Goal: Use online tool/utility: Use online tool/utility

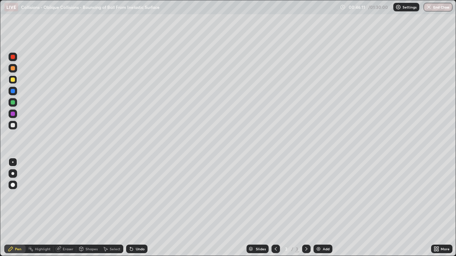
scroll to position [256, 456]
click at [142, 249] on div "Undo" at bounding box center [140, 249] width 9 height 4
click at [141, 248] on div "Undo" at bounding box center [140, 249] width 9 height 4
click at [139, 249] on div "Undo" at bounding box center [140, 249] width 9 height 4
click at [139, 251] on div "Undo" at bounding box center [140, 249] width 9 height 4
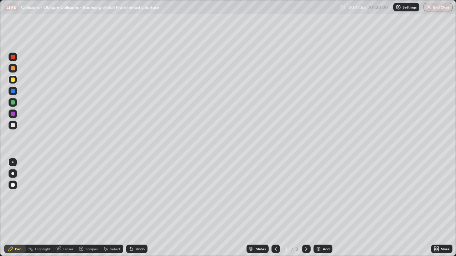
click at [12, 104] on div at bounding box center [13, 102] width 4 height 4
click at [12, 82] on div at bounding box center [13, 80] width 4 height 4
click at [10, 125] on div at bounding box center [13, 125] width 9 height 9
click at [13, 81] on div at bounding box center [13, 80] width 4 height 4
click at [15, 104] on div at bounding box center [13, 102] width 4 height 4
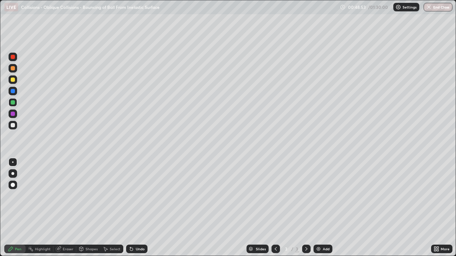
click at [14, 125] on div at bounding box center [13, 125] width 4 height 4
click at [12, 69] on div at bounding box center [13, 68] width 4 height 4
click at [138, 249] on div "Undo" at bounding box center [140, 249] width 9 height 4
click at [13, 124] on div at bounding box center [13, 125] width 4 height 4
click at [15, 101] on div at bounding box center [13, 102] width 9 height 9
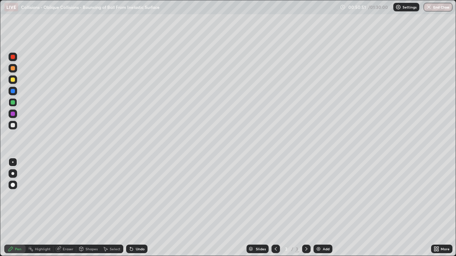
click at [12, 126] on div at bounding box center [13, 125] width 4 height 4
click at [12, 102] on div at bounding box center [13, 102] width 4 height 4
click at [14, 124] on div at bounding box center [13, 125] width 4 height 4
click at [12, 100] on div at bounding box center [13, 102] width 4 height 4
click at [11, 69] on div at bounding box center [13, 68] width 4 height 4
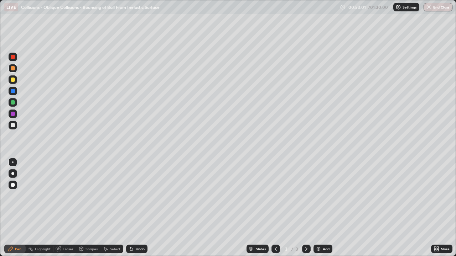
click at [14, 125] on div at bounding box center [13, 125] width 4 height 4
click at [12, 68] on div at bounding box center [13, 68] width 4 height 4
click at [16, 123] on div at bounding box center [13, 125] width 9 height 9
click at [15, 100] on div at bounding box center [13, 102] width 9 height 9
click at [320, 248] on div "Add" at bounding box center [322, 249] width 19 height 9
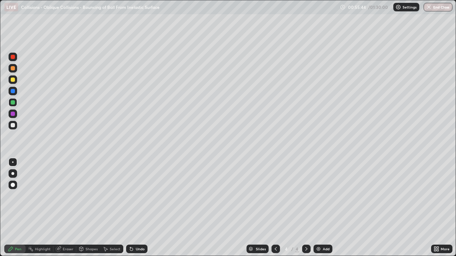
click at [13, 80] on div at bounding box center [13, 80] width 4 height 4
click at [69, 249] on div "Eraser" at bounding box center [68, 249] width 11 height 4
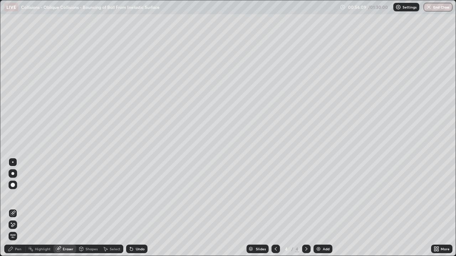
click at [17, 249] on div "Pen" at bounding box center [18, 249] width 6 height 4
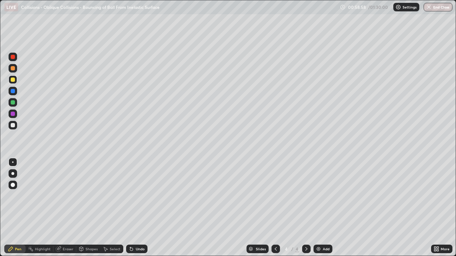
click at [12, 127] on div at bounding box center [13, 125] width 4 height 4
click at [13, 79] on div at bounding box center [13, 80] width 4 height 4
click at [137, 249] on div "Undo" at bounding box center [140, 249] width 9 height 4
click at [137, 251] on div "Undo" at bounding box center [140, 249] width 9 height 4
click at [135, 252] on div "Undo" at bounding box center [136, 249] width 21 height 9
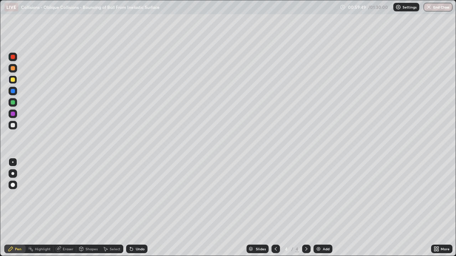
click at [134, 252] on div "Undo" at bounding box center [136, 249] width 21 height 9
click at [131, 253] on div "Undo" at bounding box center [136, 249] width 21 height 9
click at [131, 252] on div "Undo" at bounding box center [136, 249] width 21 height 9
click at [130, 252] on icon at bounding box center [132, 249] width 6 height 6
click at [130, 252] on div "Undo" at bounding box center [136, 249] width 21 height 9
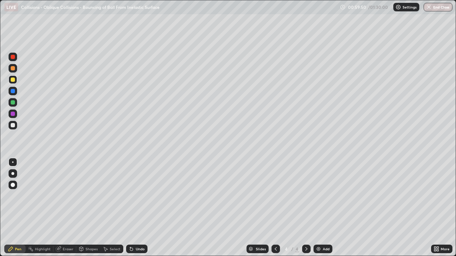
click at [130, 249] on icon at bounding box center [131, 249] width 3 height 3
click at [136, 249] on div "Undo" at bounding box center [140, 249] width 9 height 4
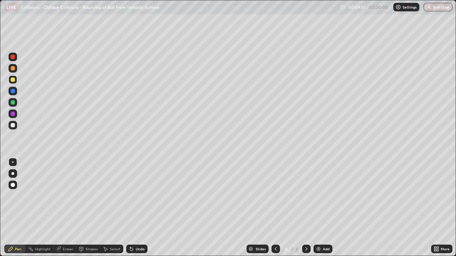
click at [136, 249] on div "Undo" at bounding box center [140, 249] width 9 height 4
click at [136, 248] on div "Undo" at bounding box center [140, 249] width 9 height 4
click at [12, 126] on div at bounding box center [13, 125] width 4 height 4
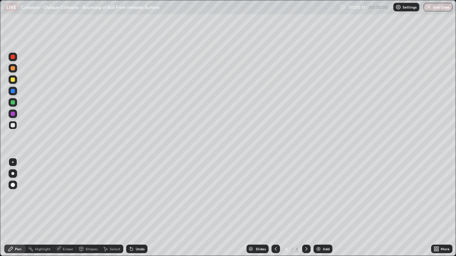
click at [14, 79] on div at bounding box center [13, 80] width 4 height 4
click at [15, 124] on div at bounding box center [13, 125] width 4 height 4
click at [12, 80] on div at bounding box center [13, 80] width 4 height 4
click at [12, 126] on div at bounding box center [13, 125] width 4 height 4
click at [12, 80] on div at bounding box center [13, 80] width 4 height 4
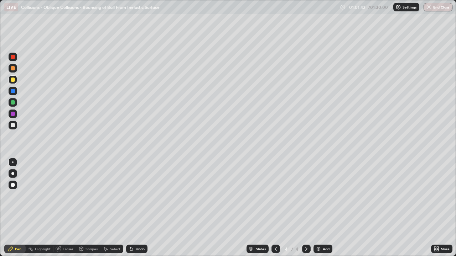
click at [14, 127] on div at bounding box center [13, 125] width 4 height 4
click at [13, 69] on div at bounding box center [13, 68] width 4 height 4
click at [11, 125] on div at bounding box center [13, 125] width 4 height 4
click at [111, 249] on div "Select" at bounding box center [115, 249] width 11 height 4
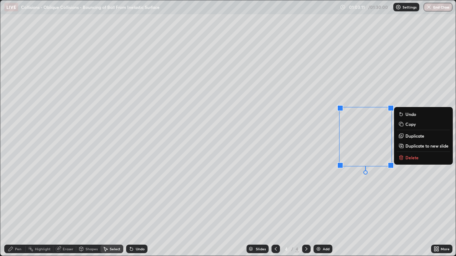
click at [412, 157] on p "Delete" at bounding box center [411, 158] width 13 height 6
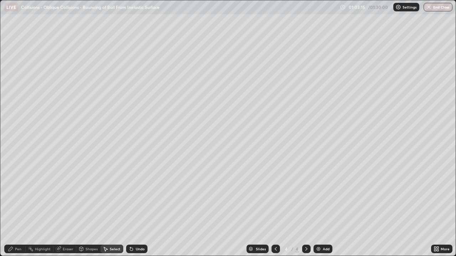
click at [16, 246] on div "Pen" at bounding box center [14, 249] width 21 height 9
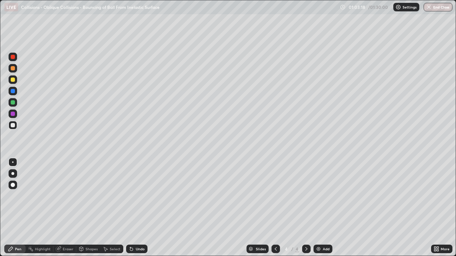
click at [141, 249] on div "Undo" at bounding box center [140, 249] width 9 height 4
click at [141, 248] on div "Undo" at bounding box center [140, 249] width 9 height 4
click at [111, 249] on div "Select" at bounding box center [115, 249] width 11 height 4
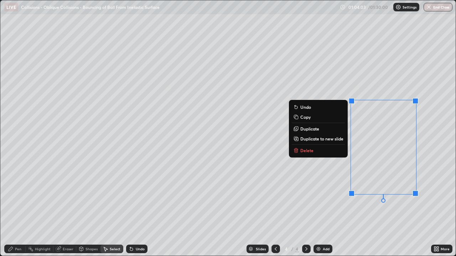
click at [320, 150] on button "Delete" at bounding box center [318, 150] width 53 height 9
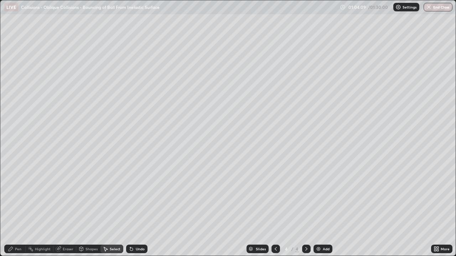
click at [18, 246] on div "Pen" at bounding box center [14, 249] width 21 height 9
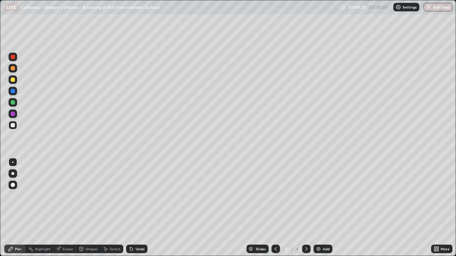
click at [14, 79] on div at bounding box center [13, 80] width 4 height 4
click at [141, 250] on div "Undo" at bounding box center [140, 249] width 9 height 4
click at [134, 249] on div "Undo" at bounding box center [136, 249] width 21 height 9
click at [140, 249] on div "Undo" at bounding box center [140, 249] width 9 height 4
click at [136, 247] on div "Undo" at bounding box center [140, 249] width 9 height 4
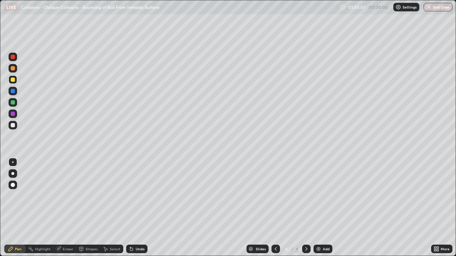
click at [133, 250] on icon at bounding box center [132, 249] width 6 height 6
click at [131, 249] on icon at bounding box center [131, 249] width 3 height 3
click at [67, 247] on div "Eraser" at bounding box center [68, 249] width 11 height 4
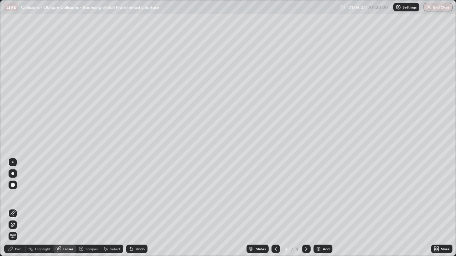
click at [14, 249] on div "Pen" at bounding box center [14, 249] width 21 height 9
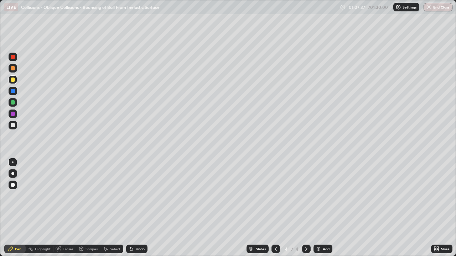
click at [13, 125] on div at bounding box center [13, 125] width 4 height 4
click at [14, 113] on div at bounding box center [13, 114] width 4 height 4
click at [13, 80] on div at bounding box center [13, 80] width 4 height 4
click at [321, 246] on div "Add" at bounding box center [322, 249] width 19 height 9
click at [12, 125] on div at bounding box center [13, 125] width 4 height 4
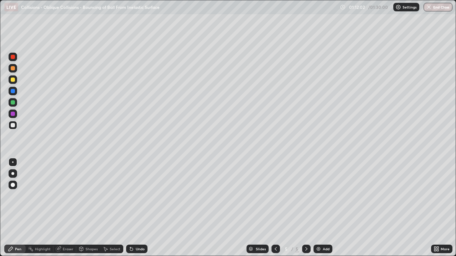
click at [275, 249] on icon at bounding box center [276, 249] width 6 height 6
click at [304, 248] on icon at bounding box center [306, 249] width 6 height 6
click at [144, 249] on div "Undo" at bounding box center [140, 249] width 9 height 4
click at [14, 69] on div at bounding box center [13, 68] width 4 height 4
click at [138, 250] on div "Undo" at bounding box center [140, 249] width 9 height 4
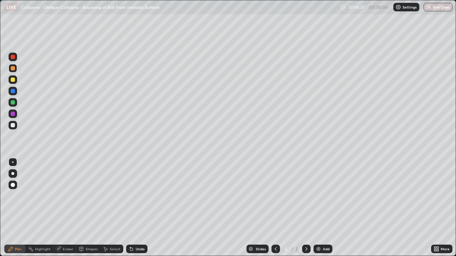
click at [11, 125] on div at bounding box center [13, 125] width 4 height 4
click at [14, 103] on div at bounding box center [13, 102] width 4 height 4
click at [12, 80] on div at bounding box center [13, 80] width 4 height 4
click at [13, 126] on div at bounding box center [13, 125] width 4 height 4
click at [275, 249] on icon at bounding box center [276, 249] width 6 height 6
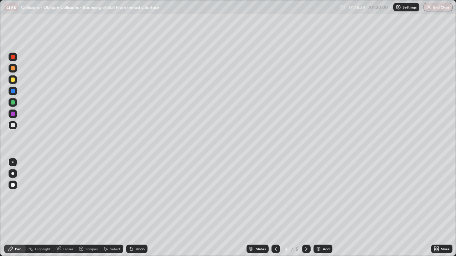
click at [306, 250] on icon at bounding box center [306, 249] width 2 height 4
click at [14, 101] on div at bounding box center [13, 102] width 4 height 4
click at [13, 81] on div at bounding box center [13, 80] width 4 height 4
click at [276, 247] on icon at bounding box center [276, 249] width 6 height 6
click at [305, 249] on icon at bounding box center [306, 249] width 6 height 6
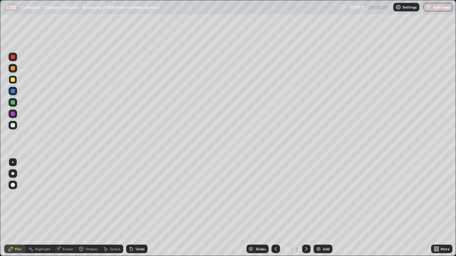
click at [13, 102] on div at bounding box center [13, 102] width 4 height 4
click at [323, 249] on div "Add" at bounding box center [326, 249] width 7 height 4
click at [14, 124] on div at bounding box center [13, 125] width 4 height 4
click at [12, 79] on div at bounding box center [13, 80] width 4 height 4
click at [13, 124] on div at bounding box center [13, 125] width 4 height 4
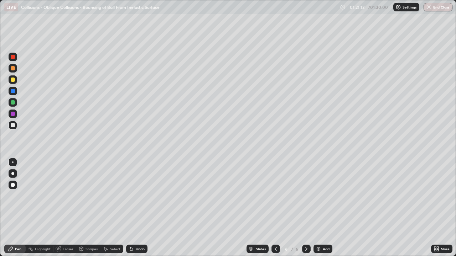
click at [12, 103] on div at bounding box center [13, 102] width 4 height 4
click at [139, 250] on div "Undo" at bounding box center [140, 249] width 9 height 4
click at [12, 126] on div at bounding box center [13, 125] width 4 height 4
click at [13, 80] on div at bounding box center [13, 80] width 4 height 4
click at [14, 69] on div at bounding box center [13, 68] width 4 height 4
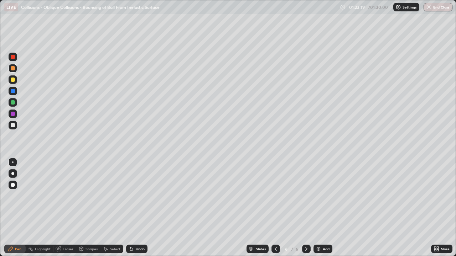
click at [12, 127] on div at bounding box center [13, 125] width 4 height 4
click at [139, 252] on div "Undo" at bounding box center [136, 249] width 21 height 9
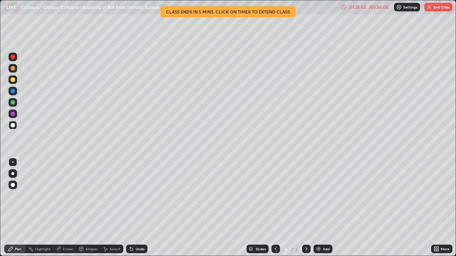
click at [12, 94] on div at bounding box center [13, 91] width 9 height 9
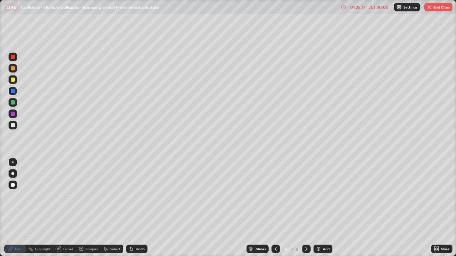
click at [11, 80] on div at bounding box center [13, 80] width 4 height 4
click at [14, 125] on div at bounding box center [13, 125] width 4 height 4
click at [318, 249] on img at bounding box center [318, 249] width 6 height 6
click at [11, 80] on div at bounding box center [13, 80] width 4 height 4
click at [12, 101] on div at bounding box center [13, 102] width 4 height 4
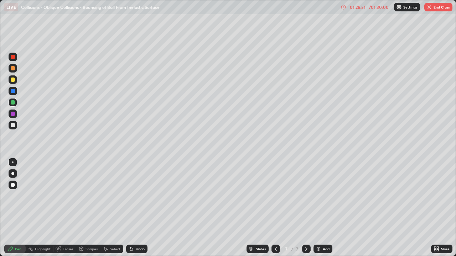
click at [14, 126] on div at bounding box center [13, 125] width 4 height 4
click at [11, 103] on div at bounding box center [13, 102] width 4 height 4
click at [12, 79] on div at bounding box center [13, 80] width 4 height 4
click at [14, 124] on div at bounding box center [13, 125] width 4 height 4
click at [13, 79] on div at bounding box center [13, 80] width 4 height 4
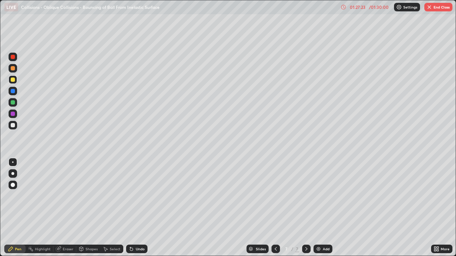
click at [143, 247] on div "Undo" at bounding box center [136, 249] width 21 height 9
click at [142, 249] on div "Undo" at bounding box center [140, 249] width 9 height 4
click at [13, 126] on div at bounding box center [13, 125] width 4 height 4
click at [14, 80] on div at bounding box center [13, 80] width 4 height 4
click at [13, 128] on div at bounding box center [13, 125] width 9 height 9
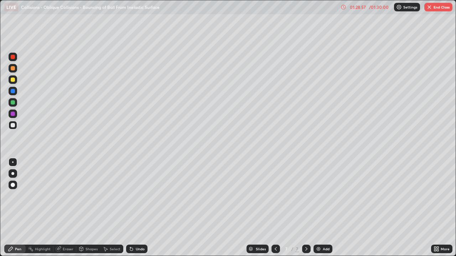
click at [142, 247] on div "Undo" at bounding box center [140, 249] width 9 height 4
click at [67, 248] on div "Eraser" at bounding box center [68, 249] width 11 height 4
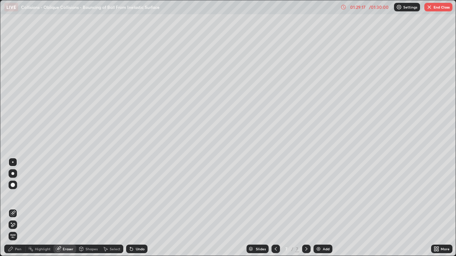
click at [18, 247] on div "Pen" at bounding box center [18, 249] width 6 height 4
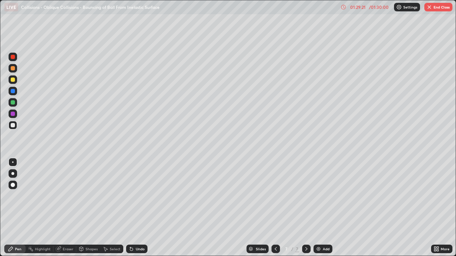
click at [67, 250] on div "Eraser" at bounding box center [68, 249] width 11 height 4
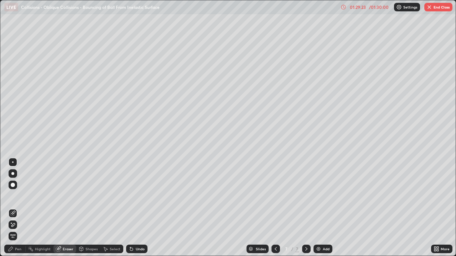
click at [17, 250] on div "Pen" at bounding box center [18, 249] width 6 height 4
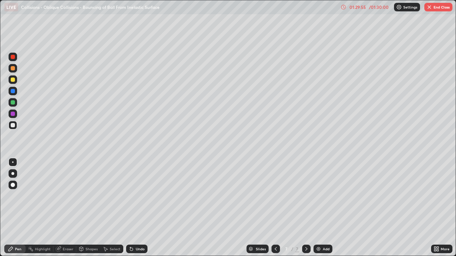
click at [12, 81] on div at bounding box center [13, 80] width 4 height 4
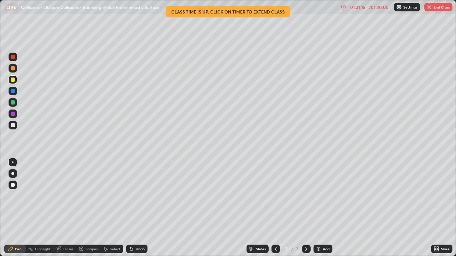
click at [15, 90] on div at bounding box center [13, 91] width 9 height 9
click at [66, 248] on div "Eraser" at bounding box center [68, 249] width 11 height 4
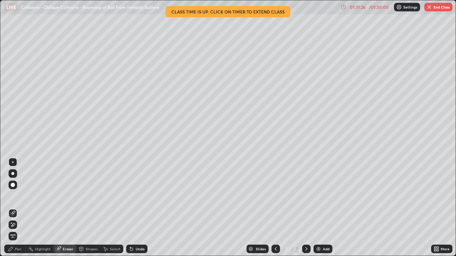
click at [18, 248] on div "Pen" at bounding box center [18, 249] width 6 height 4
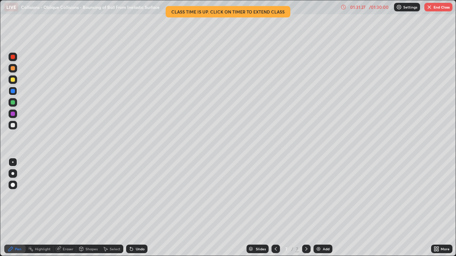
click at [13, 79] on div at bounding box center [13, 80] width 4 height 4
click at [13, 92] on div at bounding box center [13, 91] width 4 height 4
click at [15, 125] on div at bounding box center [13, 125] width 9 height 9
click at [14, 80] on div at bounding box center [13, 80] width 4 height 4
click at [12, 104] on div at bounding box center [13, 102] width 4 height 4
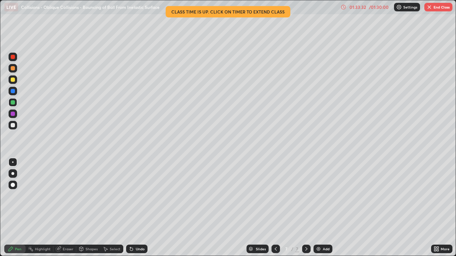
click at [433, 7] on button "End Class" at bounding box center [438, 7] width 28 height 9
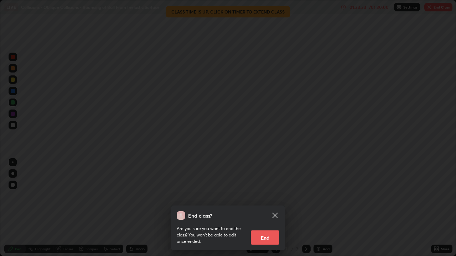
click at [269, 234] on button "End" at bounding box center [265, 238] width 28 height 14
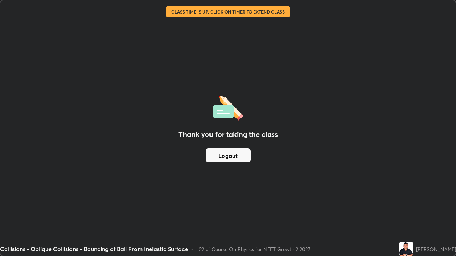
click at [242, 152] on button "Logout" at bounding box center [227, 155] width 45 height 14
